Goal: Task Accomplishment & Management: Manage account settings

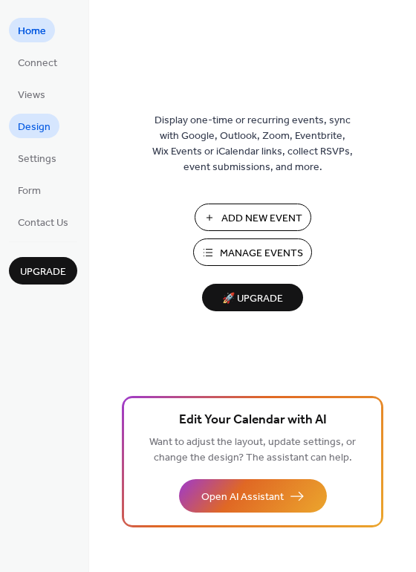
click at [40, 124] on span "Design" at bounding box center [34, 128] width 33 height 16
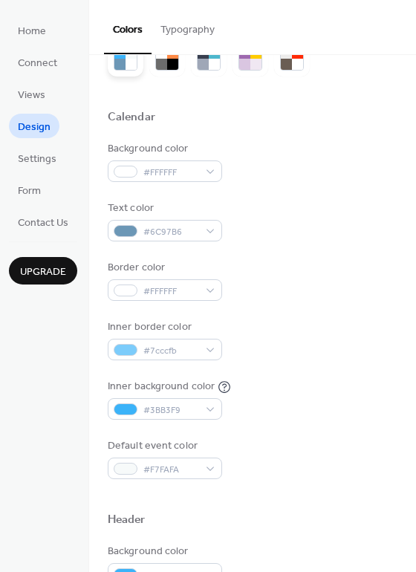
scroll to position [74, 0]
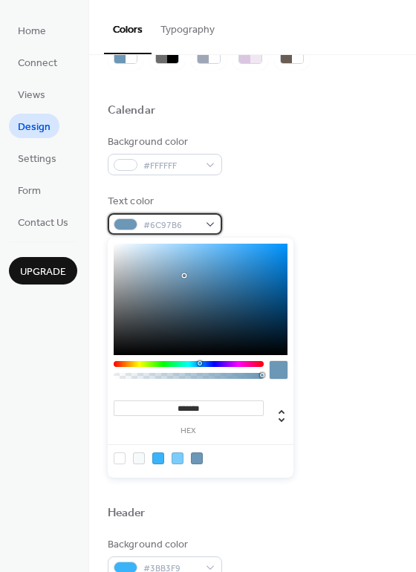
click at [150, 224] on span "#6C97B6" at bounding box center [170, 226] width 55 height 16
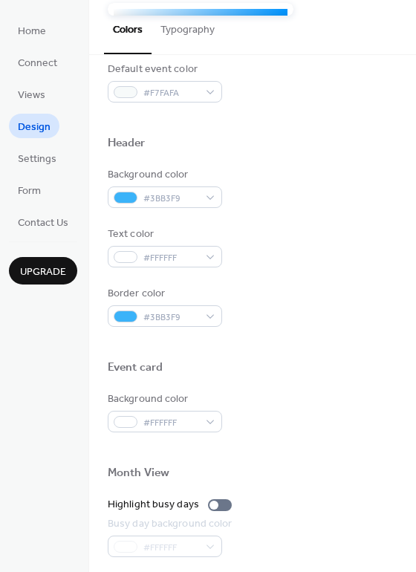
scroll to position [446, 0]
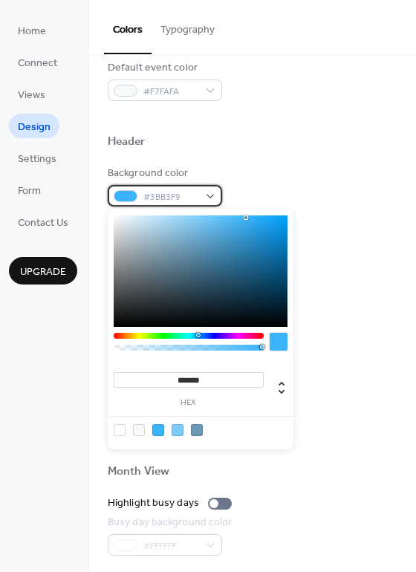
click at [182, 198] on span "#3BB3F9" at bounding box center [170, 197] width 55 height 16
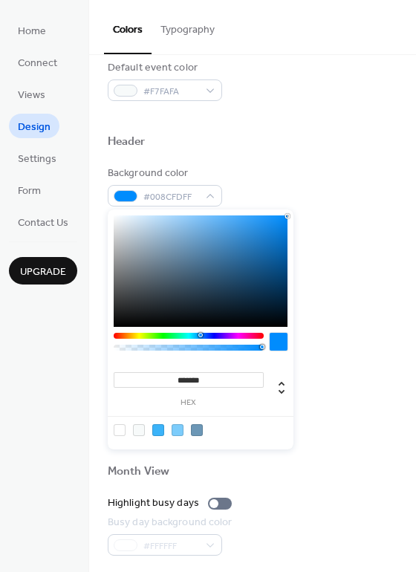
drag, startPoint x: 243, startPoint y: 215, endPoint x: 296, endPoint y: 216, distance: 52.8
click at [296, 216] on body "Home Connect Views Design Settings Form Contact Us Upgrade Design Upgrade Color…" at bounding box center [208, 286] width 416 height 572
drag, startPoint x: 284, startPoint y: 217, endPoint x: 183, endPoint y: 212, distance: 101.1
click at [183, 212] on div "******* hex" at bounding box center [201, 329] width 186 height 240
drag, startPoint x: 183, startPoint y: 215, endPoint x: 278, endPoint y: 212, distance: 94.4
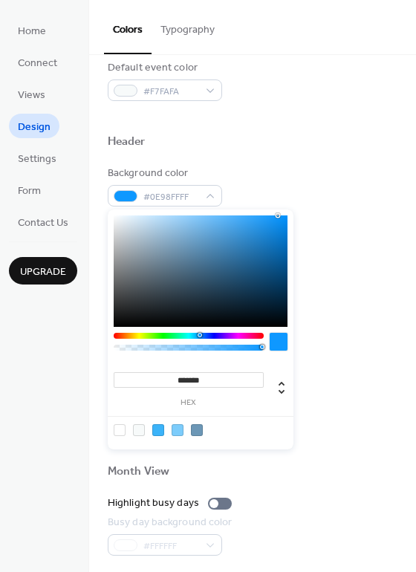
click at [278, 212] on div "******* hex" at bounding box center [201, 329] width 186 height 240
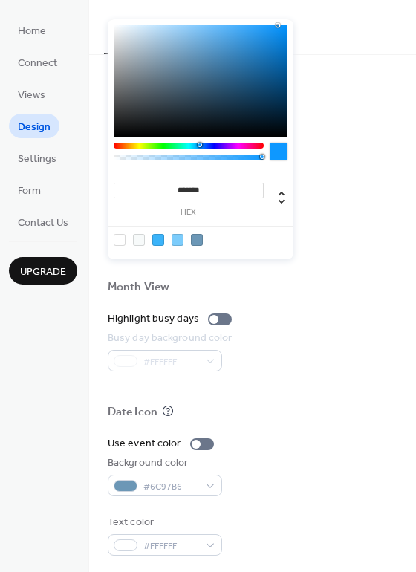
scroll to position [635, 0]
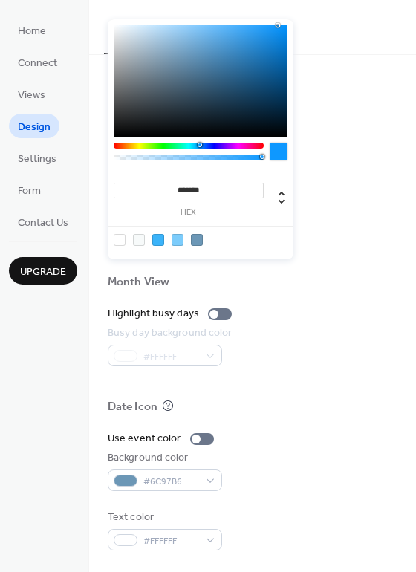
click at [157, 241] on div at bounding box center [158, 240] width 12 height 12
click at [177, 239] on div at bounding box center [178, 240] width 12 height 12
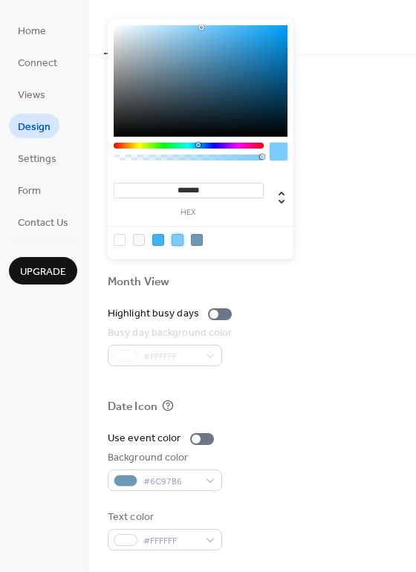
click at [204, 241] on div at bounding box center [200, 239] width 189 height 27
click at [199, 243] on div at bounding box center [197, 240] width 12 height 12
type input "*******"
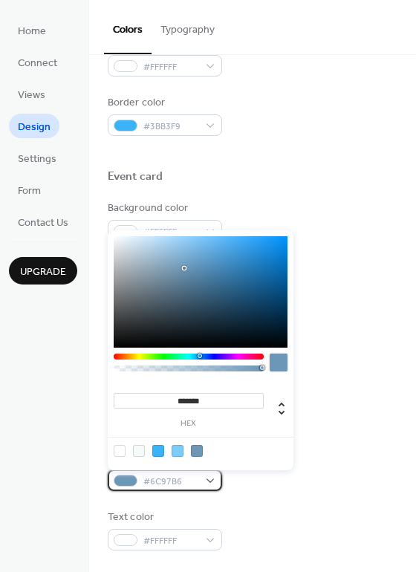
click at [178, 487] on span "#6C97B6" at bounding box center [170, 482] width 55 height 16
click at [201, 450] on div at bounding box center [197, 451] width 12 height 12
click at [342, 458] on div "Background color #6C97B6FF" at bounding box center [253, 470] width 290 height 41
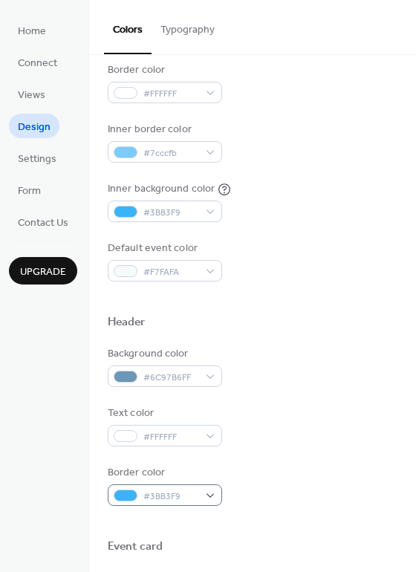
scroll to position [264, 0]
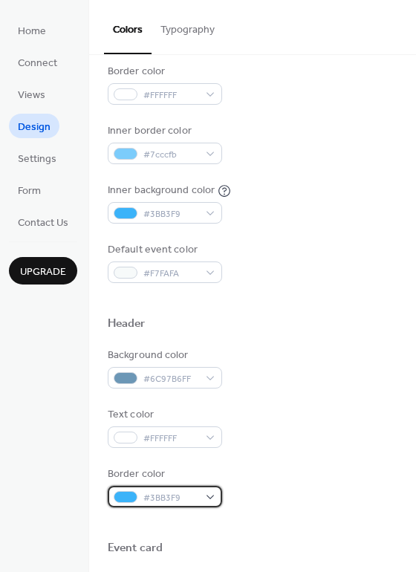
click at [175, 492] on span "#3BB3F9" at bounding box center [170, 498] width 55 height 16
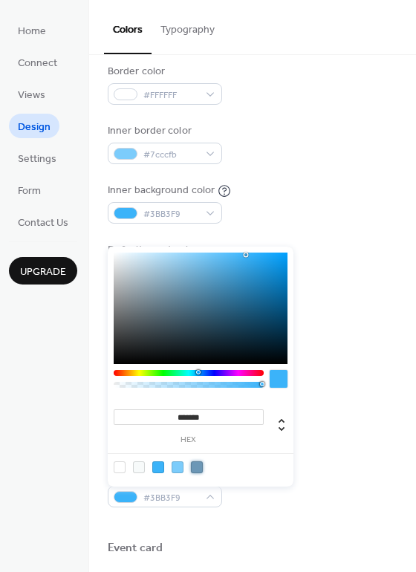
click at [194, 469] on div at bounding box center [197, 467] width 12 height 12
type input "*******"
click at [198, 466] on div at bounding box center [197, 467] width 12 height 12
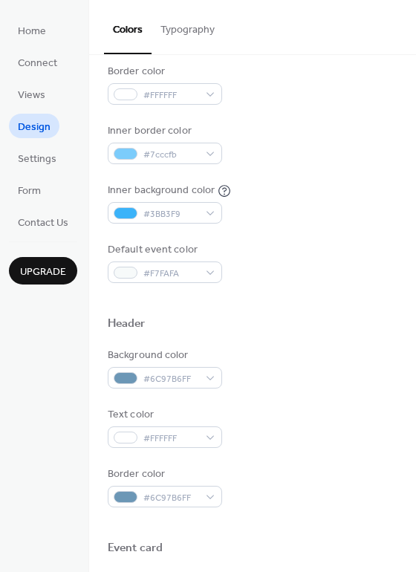
click at [342, 390] on div "Background color #6C97B6FF Text color #FFFFFF Border color #6C97B6FF" at bounding box center [253, 428] width 290 height 160
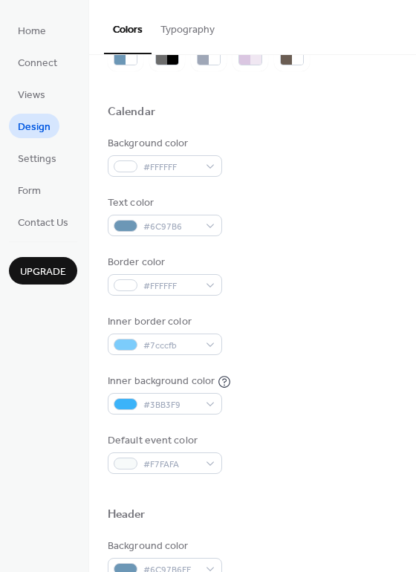
scroll to position [41, 0]
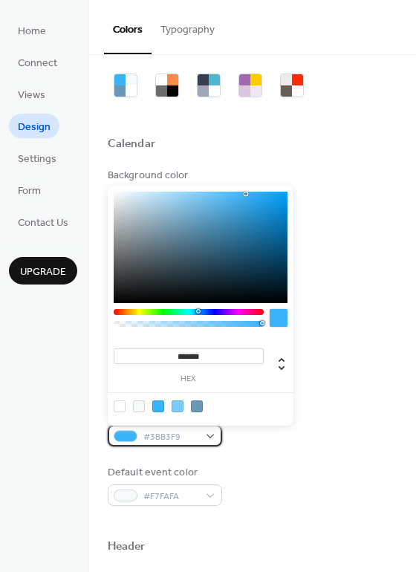
click at [191, 438] on span "#3BB3F9" at bounding box center [170, 437] width 55 height 16
click at [198, 407] on div at bounding box center [197, 406] width 12 height 12
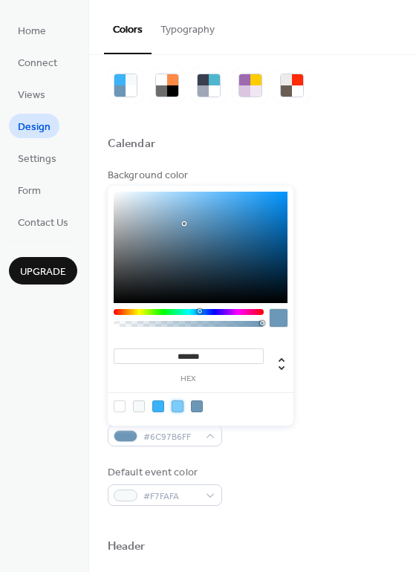
click at [180, 403] on div at bounding box center [178, 406] width 12 height 12
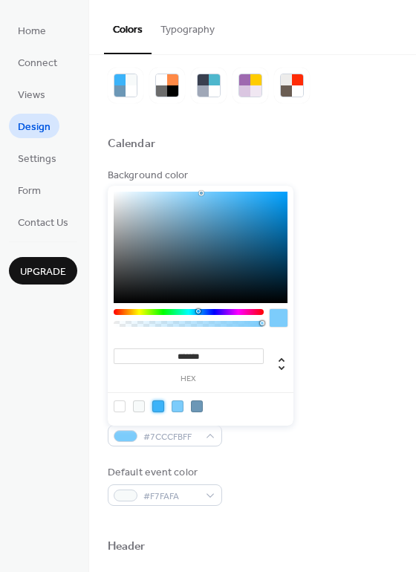
click at [160, 403] on div at bounding box center [158, 406] width 12 height 12
click at [180, 403] on div at bounding box center [178, 406] width 12 height 12
click at [200, 403] on div at bounding box center [197, 406] width 12 height 12
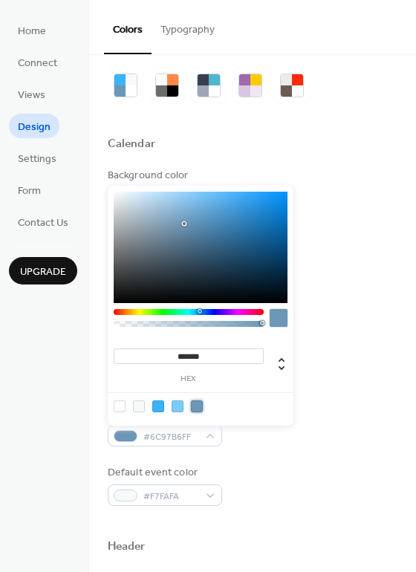
click at [179, 405] on div at bounding box center [178, 406] width 12 height 12
type input "***"
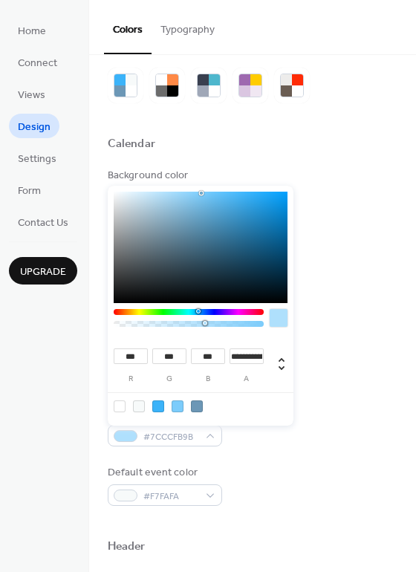
type input "***"
drag, startPoint x: 262, startPoint y: 322, endPoint x: 203, endPoint y: 329, distance: 59.8
click at [203, 329] on div at bounding box center [189, 321] width 150 height 25
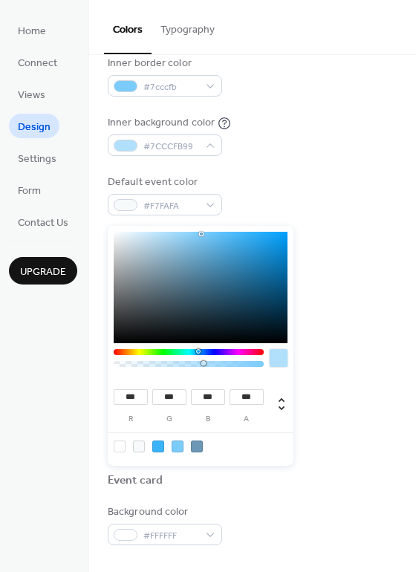
scroll to position [338, 0]
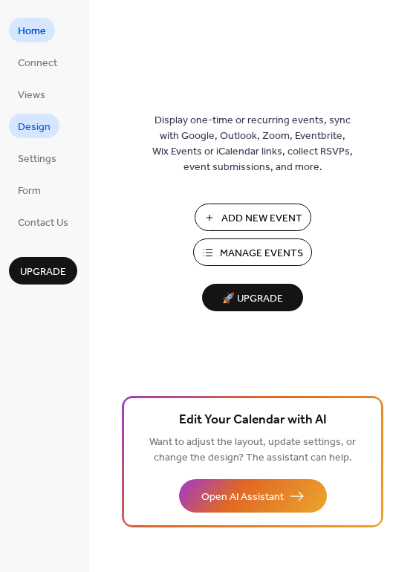
click at [47, 131] on span "Design" at bounding box center [34, 128] width 33 height 16
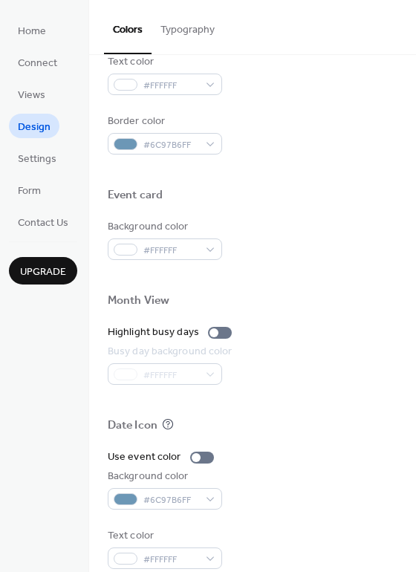
scroll to position [635, 0]
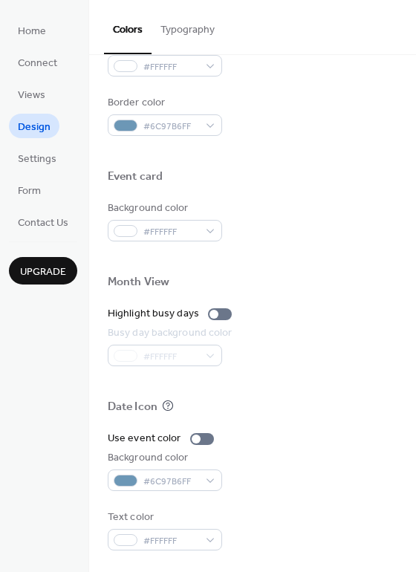
click at [51, 187] on ul "Home Connect Views Design Settings Form Contact Us" at bounding box center [43, 126] width 68 height 216
click at [44, 194] on link "Form" at bounding box center [29, 190] width 41 height 25
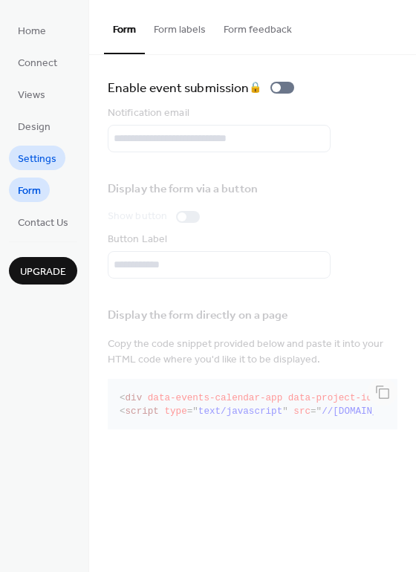
click at [46, 157] on span "Settings" at bounding box center [37, 160] width 39 height 16
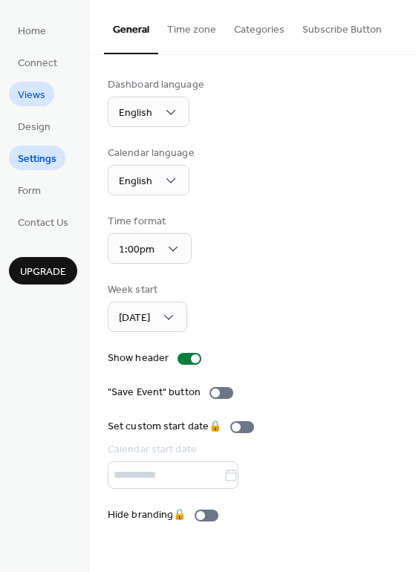
click at [36, 97] on span "Views" at bounding box center [31, 96] width 27 height 16
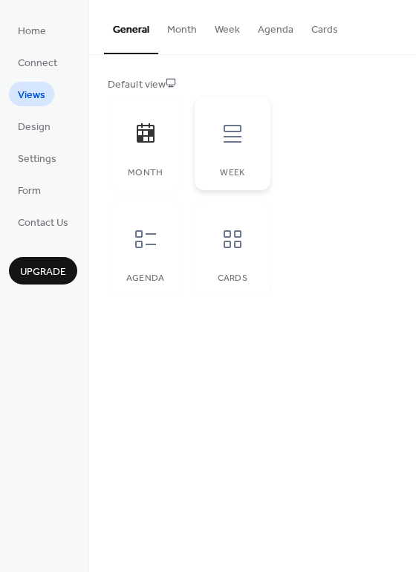
click at [212, 157] on div "Week" at bounding box center [232, 144] width 75 height 94
click at [143, 181] on div "Month" at bounding box center [145, 144] width 75 height 94
click at [39, 68] on span "Connect" at bounding box center [37, 64] width 39 height 16
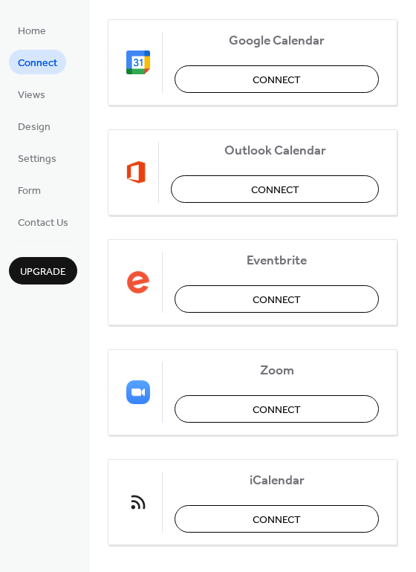
scroll to position [297, 0]
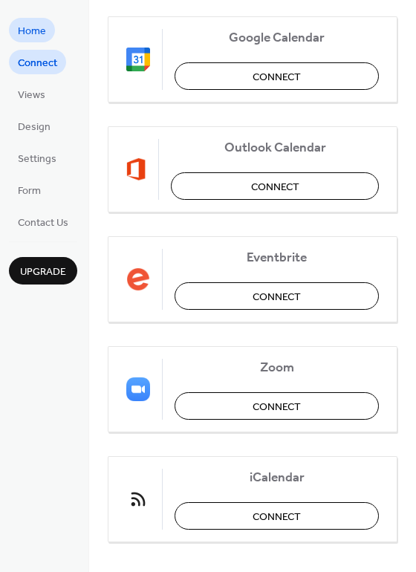
click at [27, 24] on span "Home" at bounding box center [32, 32] width 28 height 16
